Goal: Book appointment/travel/reservation

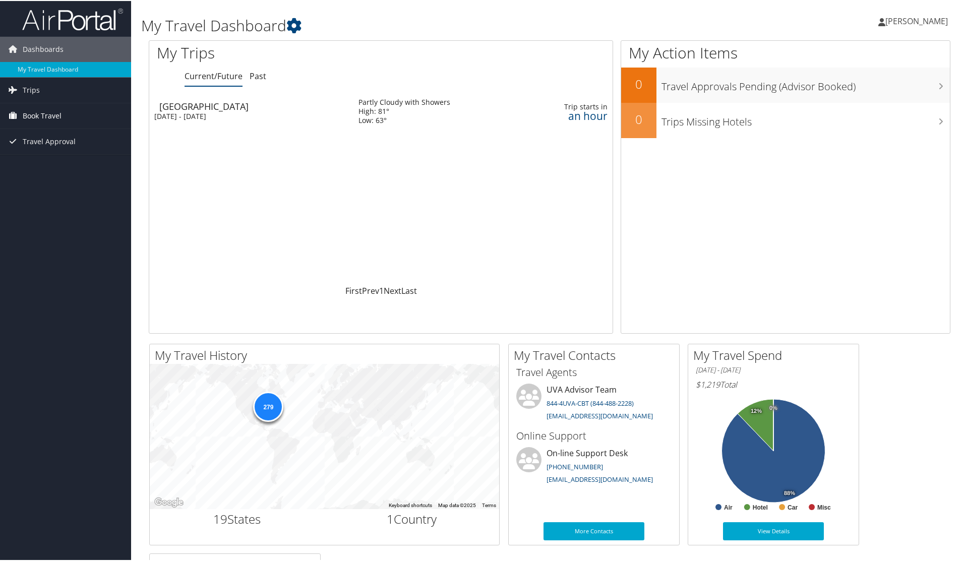
click at [55, 114] on span "Book Travel" at bounding box center [42, 114] width 39 height 25
click at [63, 166] on link "Book/Manage Online Trips" at bounding box center [65, 165] width 131 height 15
